Goal: Find specific page/section: Find specific page/section

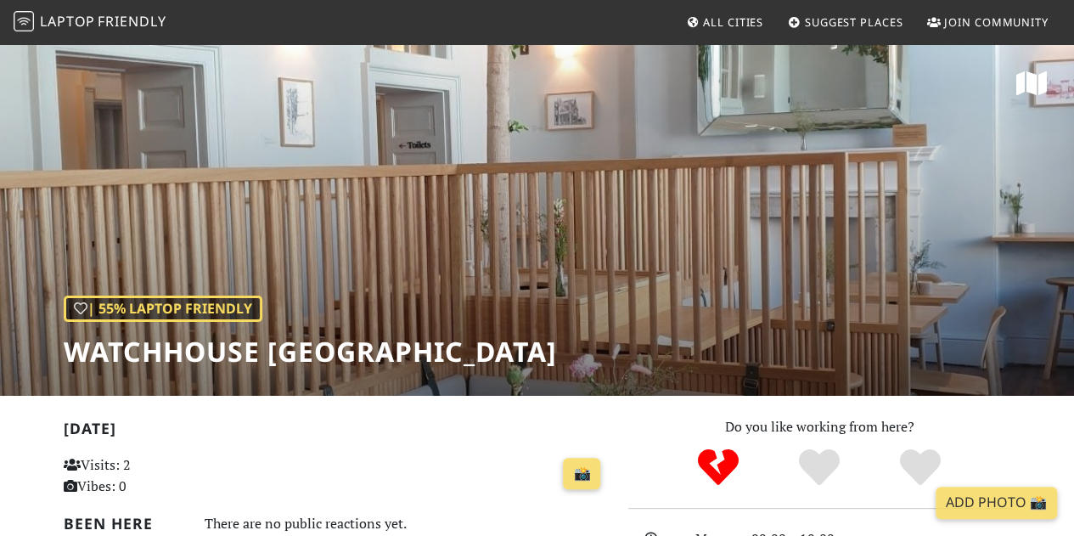
click at [718, 23] on span "All Cities" at bounding box center [733, 21] width 60 height 15
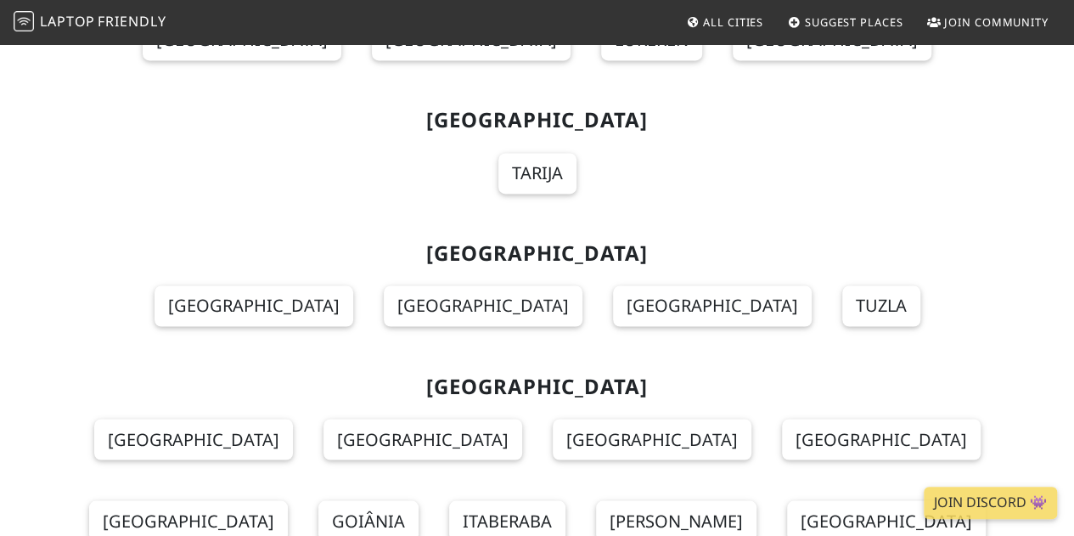
scroll to position [21511, 0]
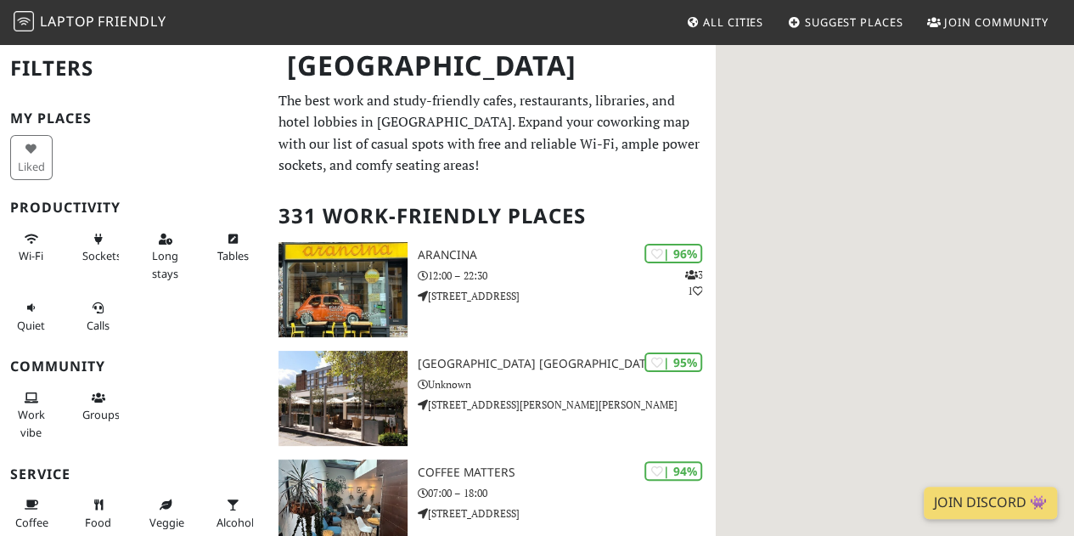
scroll to position [192, 0]
